Goal: Task Accomplishment & Management: Manage account settings

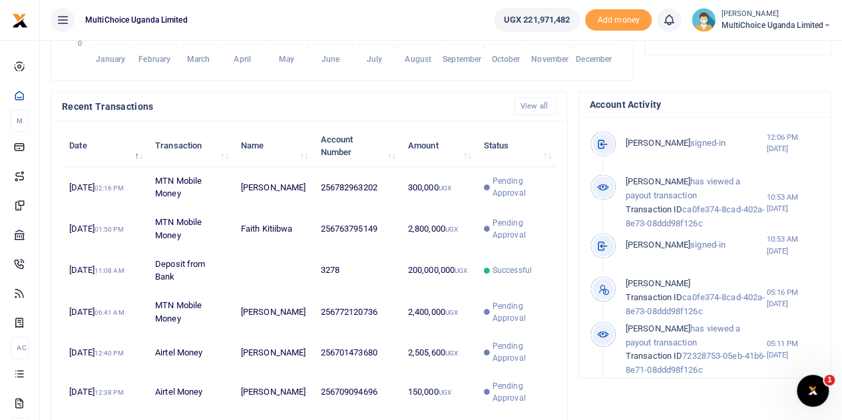
scroll to position [523, 0]
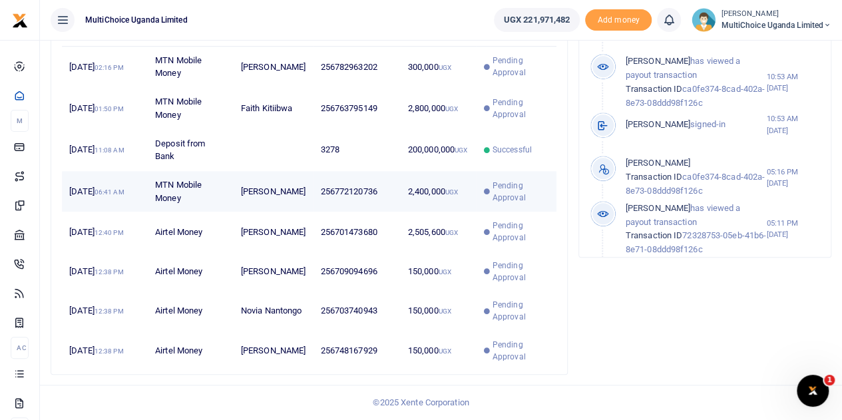
click at [509, 181] on span "Pending Approval" at bounding box center [520, 192] width 57 height 24
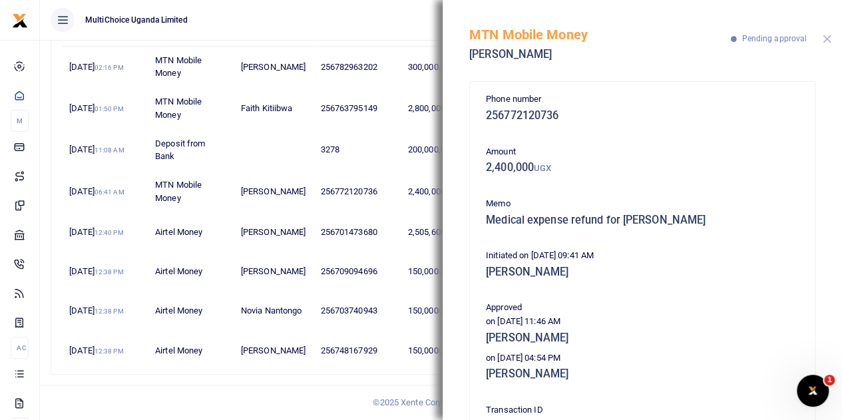
click at [826, 38] on button "Close" at bounding box center [826, 39] width 9 height 9
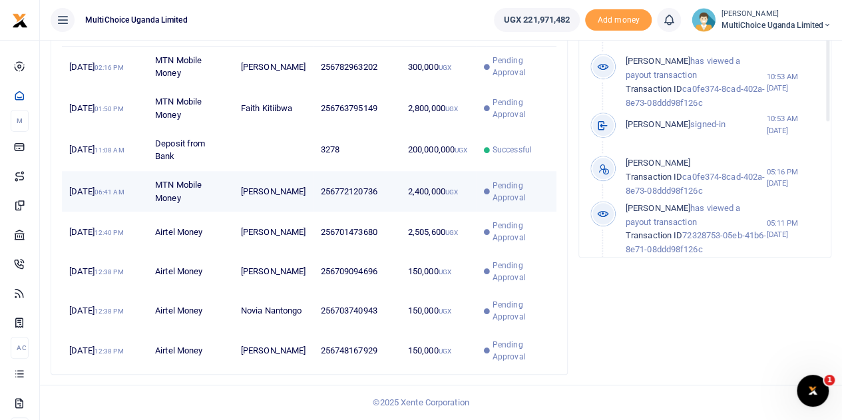
scroll to position [390, 0]
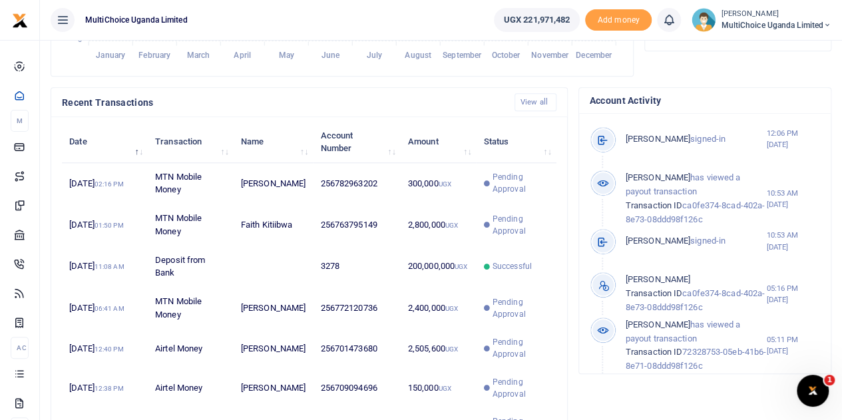
click at [768, 14] on small "[PERSON_NAME]" at bounding box center [775, 14] width 110 height 11
click at [773, 40] on link "Switch accounts" at bounding box center [779, 48] width 105 height 19
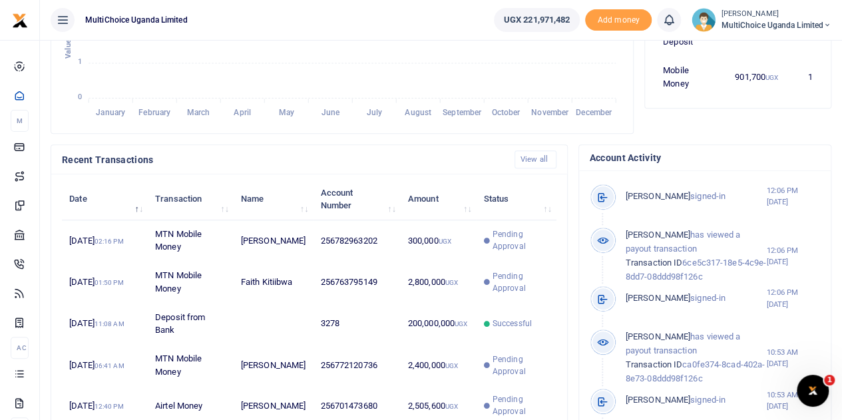
click at [770, 19] on span "MultiChoice Uganda Limited" at bounding box center [775, 25] width 110 height 12
click at [770, 45] on link "Switch accounts" at bounding box center [779, 48] width 105 height 19
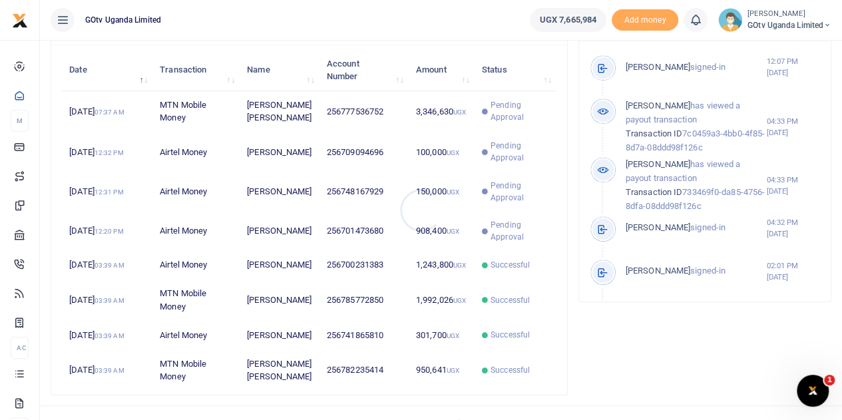
scroll to position [466, 0]
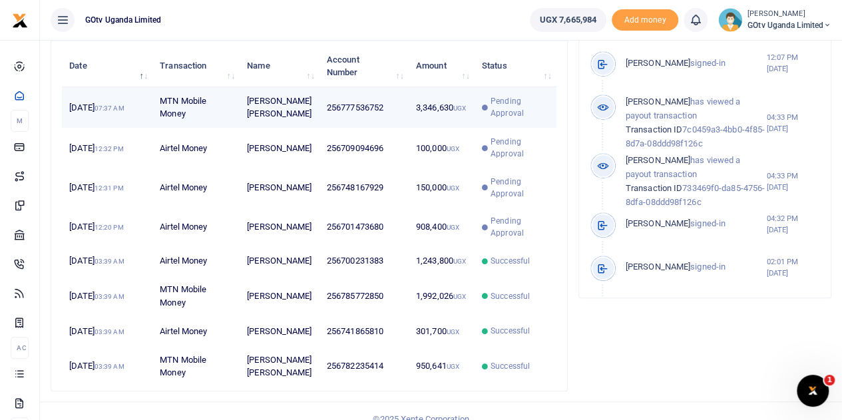
click at [495, 119] on span "Pending Approval" at bounding box center [519, 107] width 59 height 24
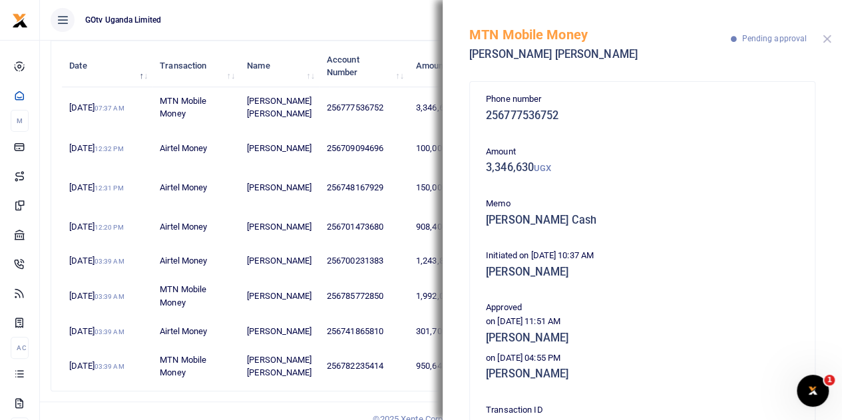
click at [824, 43] on button "Close" at bounding box center [826, 39] width 9 height 9
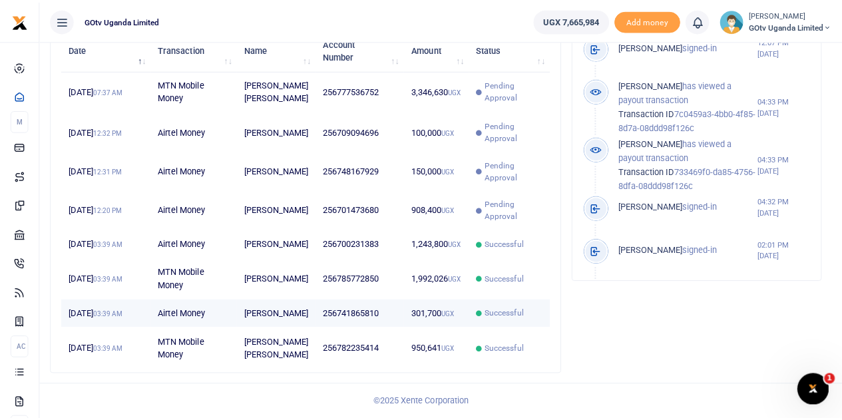
scroll to position [209, 550]
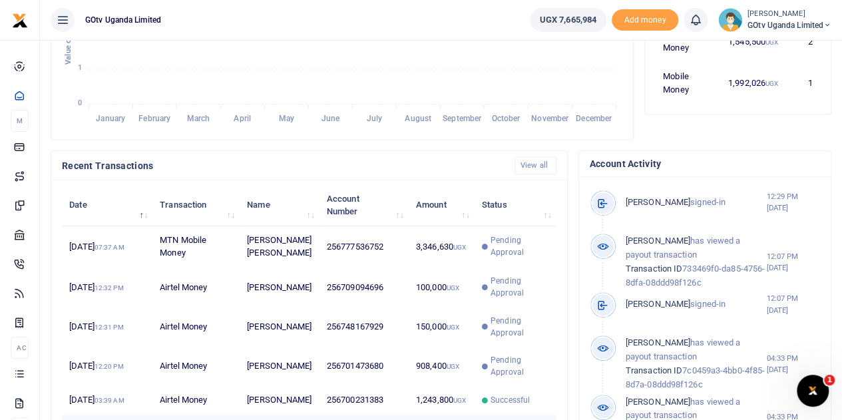
scroll to position [323, 0]
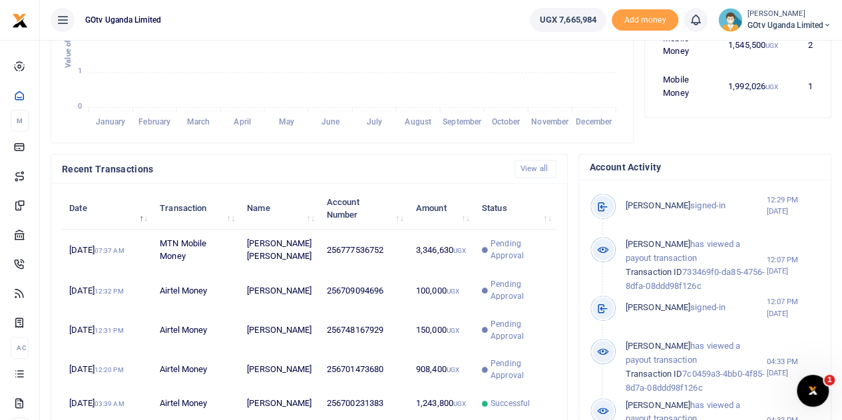
click at [789, 17] on small "[PERSON_NAME]" at bounding box center [789, 14] width 84 height 11
click at [776, 53] on link "Switch accounts" at bounding box center [780, 48] width 105 height 19
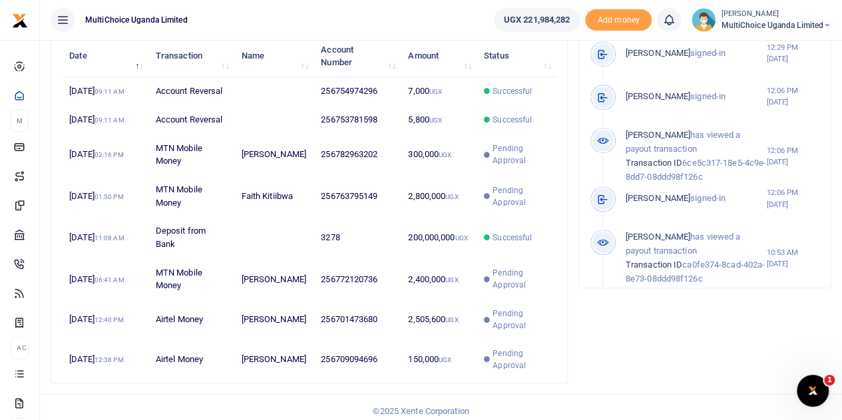
scroll to position [456, 0]
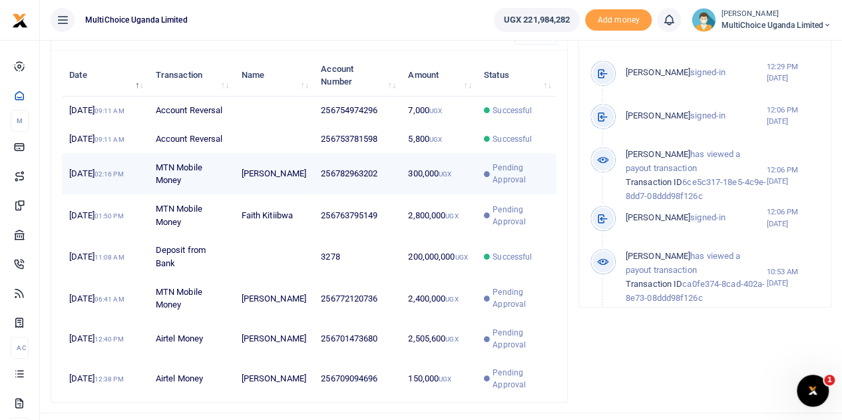
click at [498, 186] on span "Pending Approval" at bounding box center [520, 174] width 56 height 24
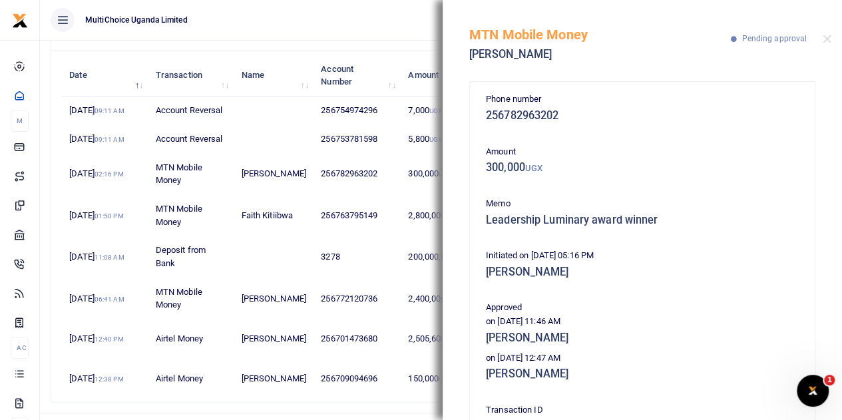
scroll to position [67, 0]
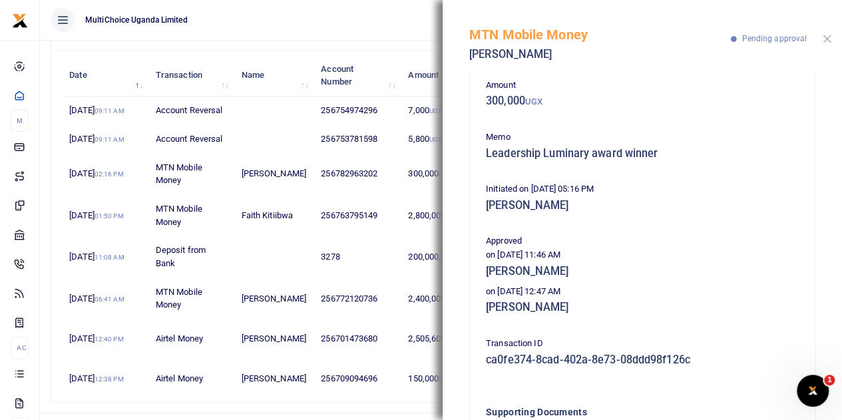
click at [824, 35] on button "Close" at bounding box center [826, 39] width 9 height 9
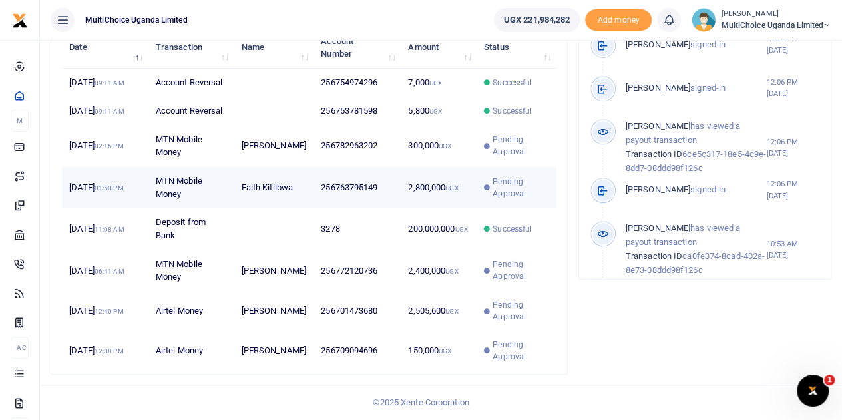
scroll to position [523, 0]
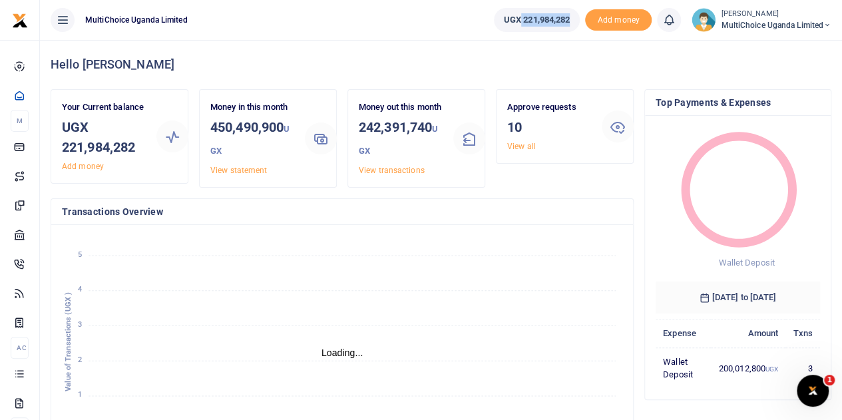
drag, startPoint x: 516, startPoint y: 21, endPoint x: 567, endPoint y: 23, distance: 51.2
click at [567, 23] on link "UGX 221,984,282" at bounding box center [537, 20] width 86 height 24
copy span "221,984,282"
click at [397, 327] on icon "January January February February March March April April May May June June Jul…" at bounding box center [342, 345] width 560 height 220
